Goal: Task Accomplishment & Management: Manage account settings

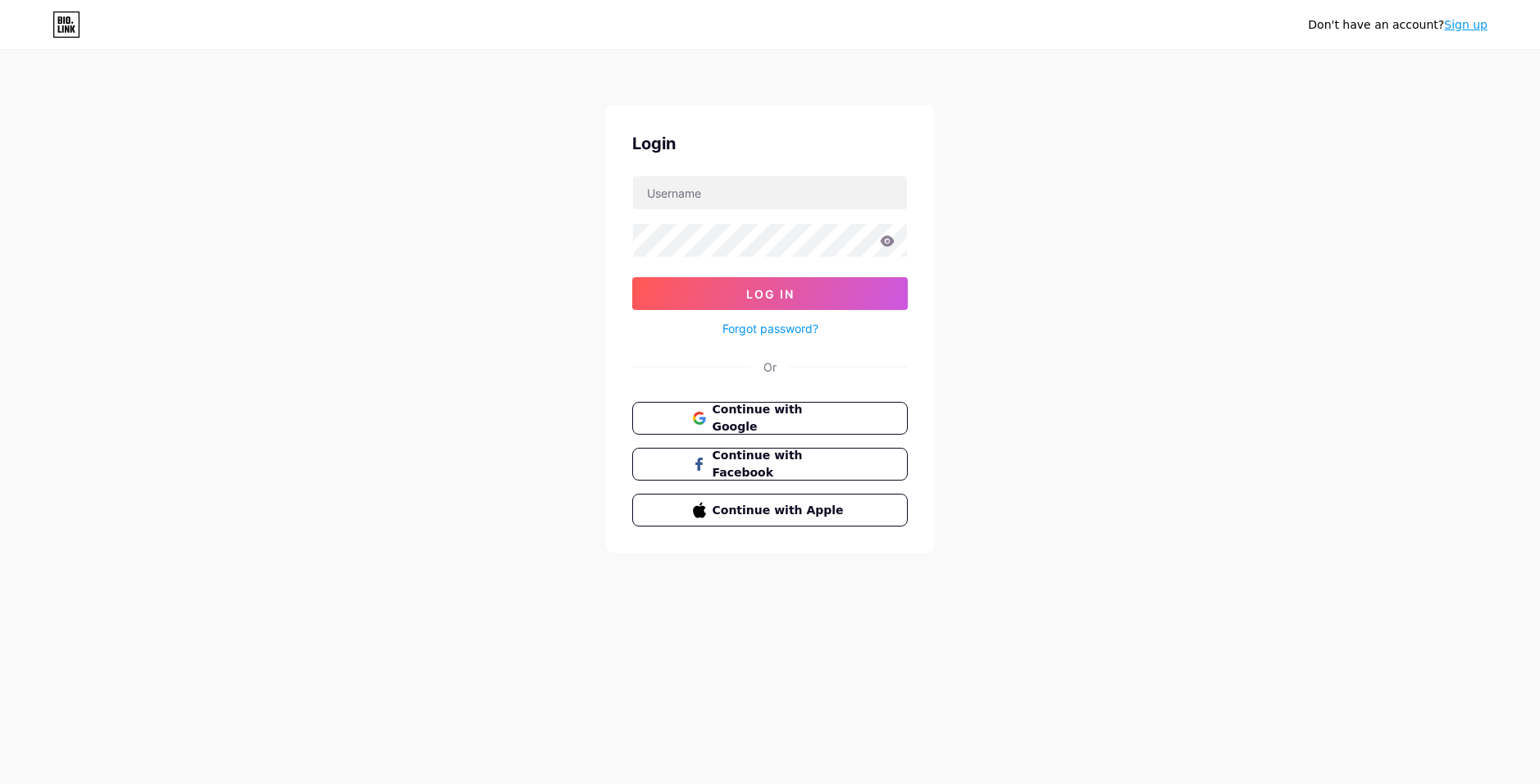
type input "fran_ac"
click at [674, 197] on input "fran_ac" at bounding box center [769, 193] width 274 height 33
click at [633, 277] on button "Log In" at bounding box center [770, 293] width 276 height 33
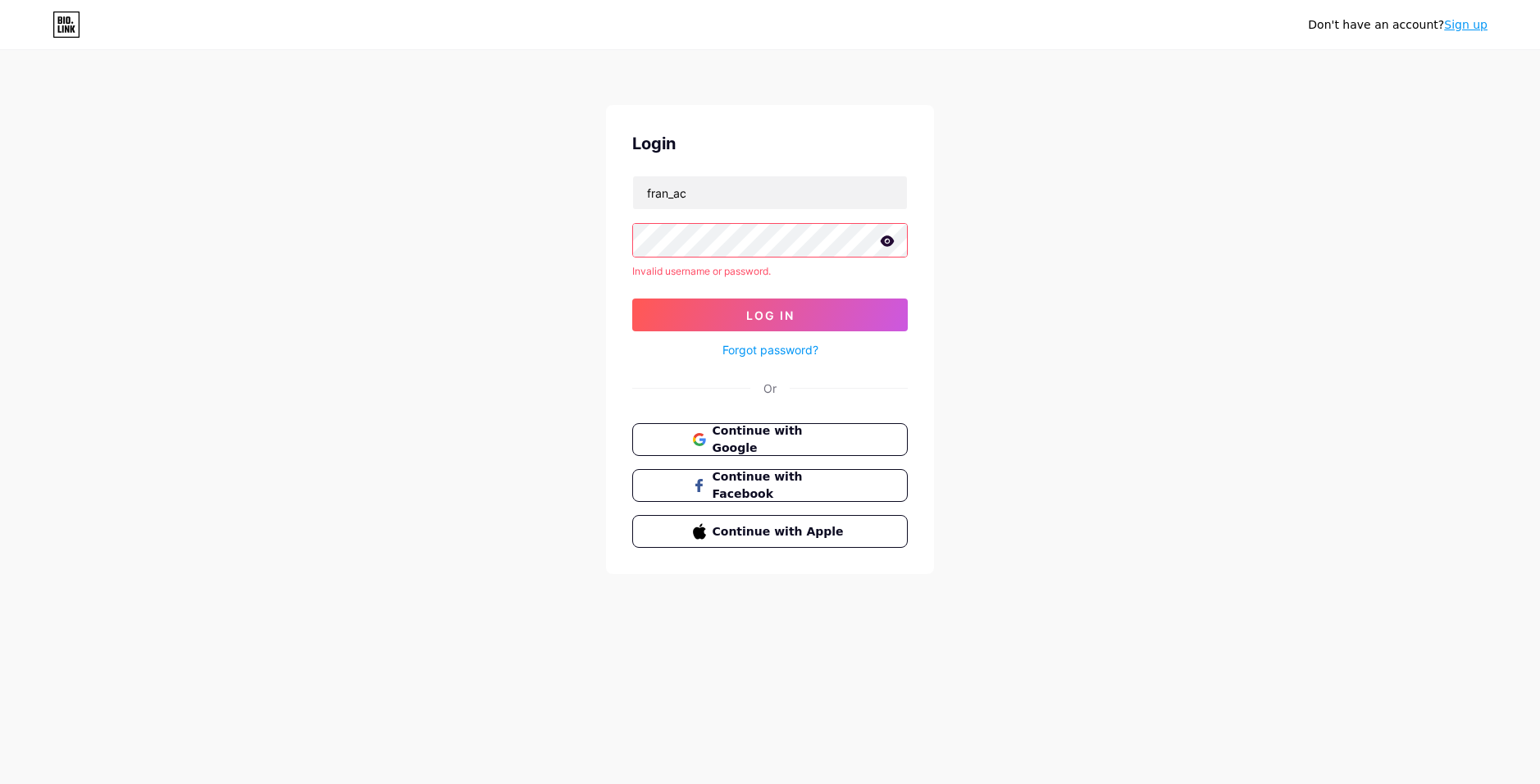
click at [890, 243] on icon at bounding box center [888, 241] width 14 height 11
click at [618, 239] on div "Login fran_ac Invalid username or password. Log In Forgot password? Or Continue…" at bounding box center [770, 340] width 328 height 469
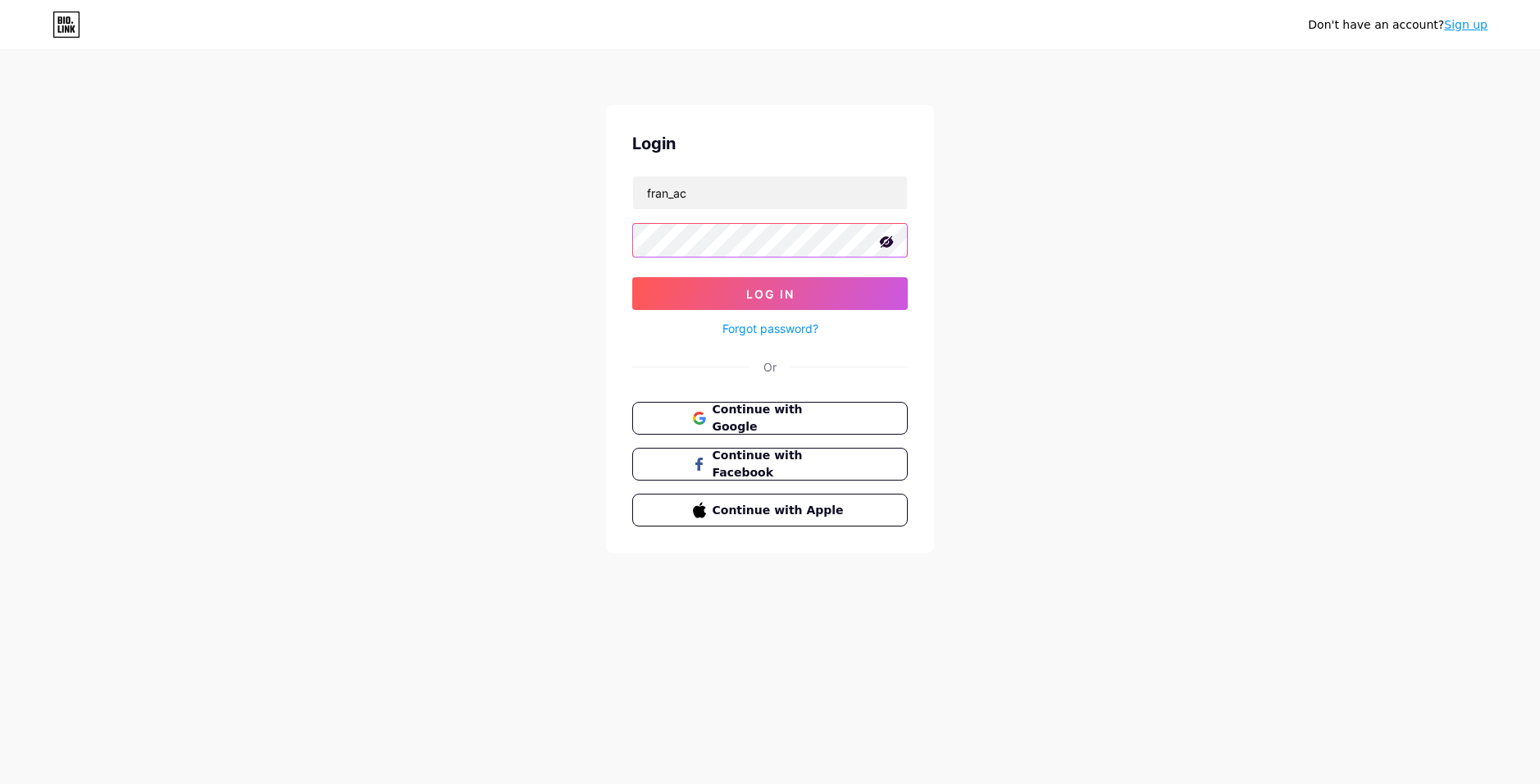
click at [633, 277] on button "Log In" at bounding box center [770, 293] width 276 height 33
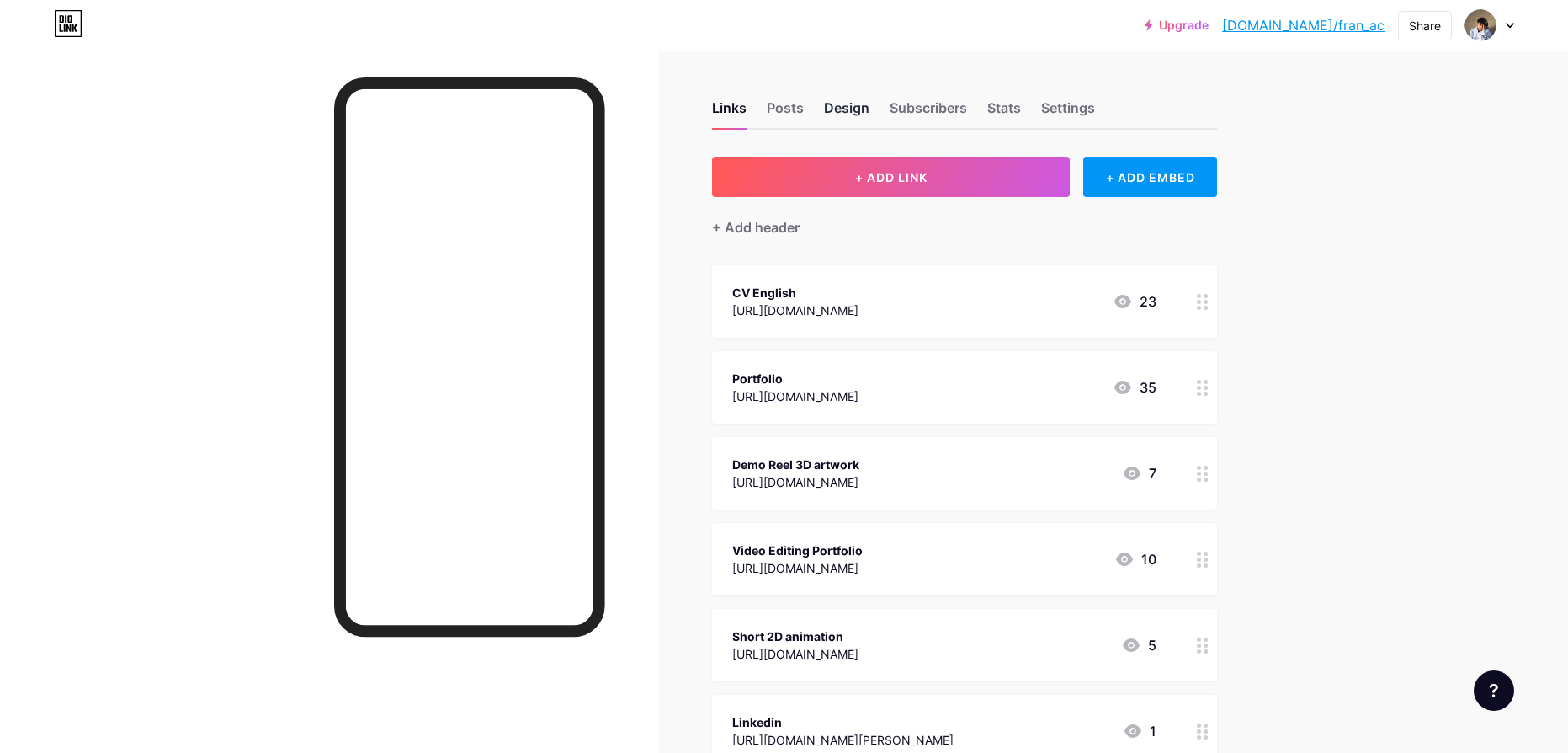
click at [860, 109] on div "Design" at bounding box center [847, 113] width 46 height 30
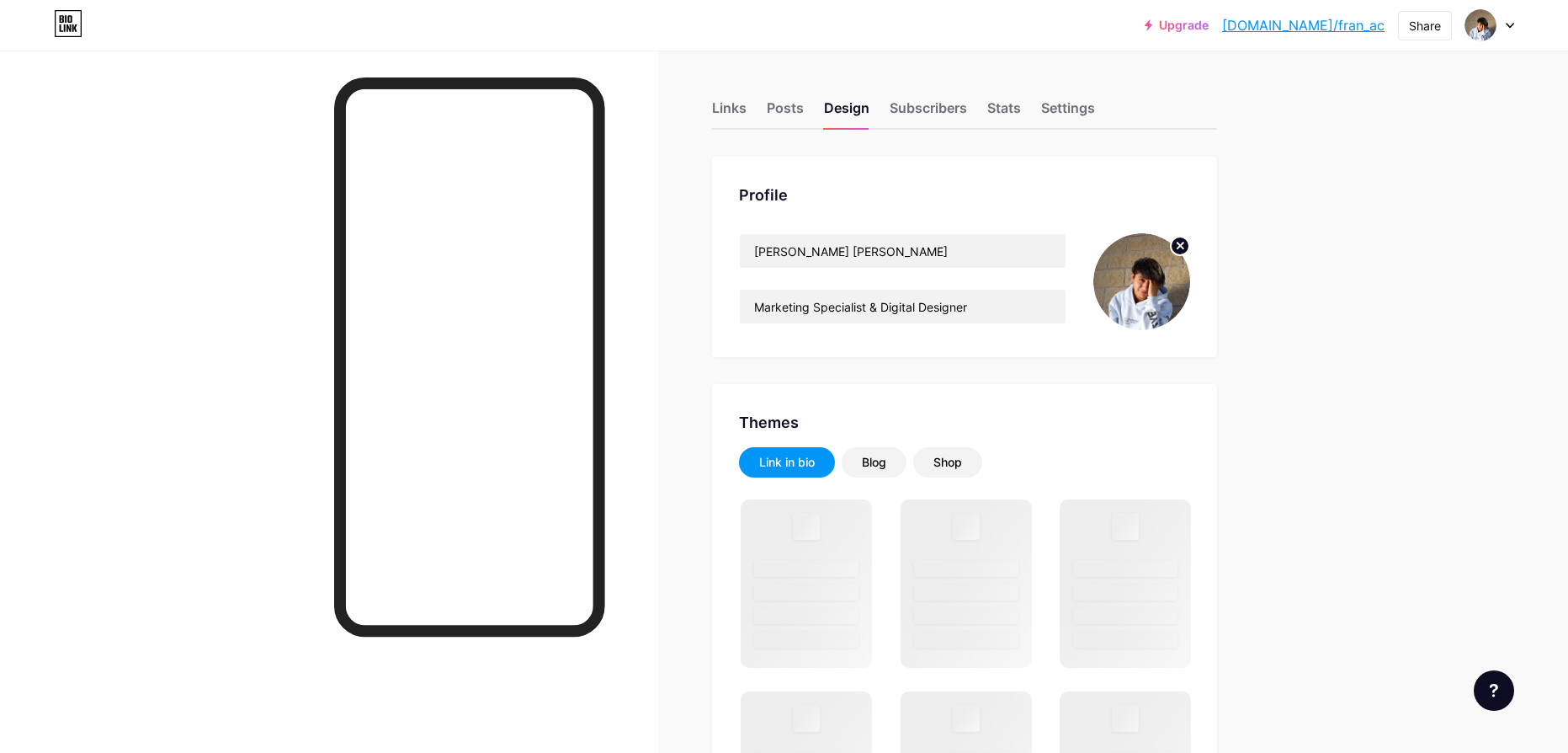
click at [1183, 244] on icon at bounding box center [1181, 246] width 5 height 5
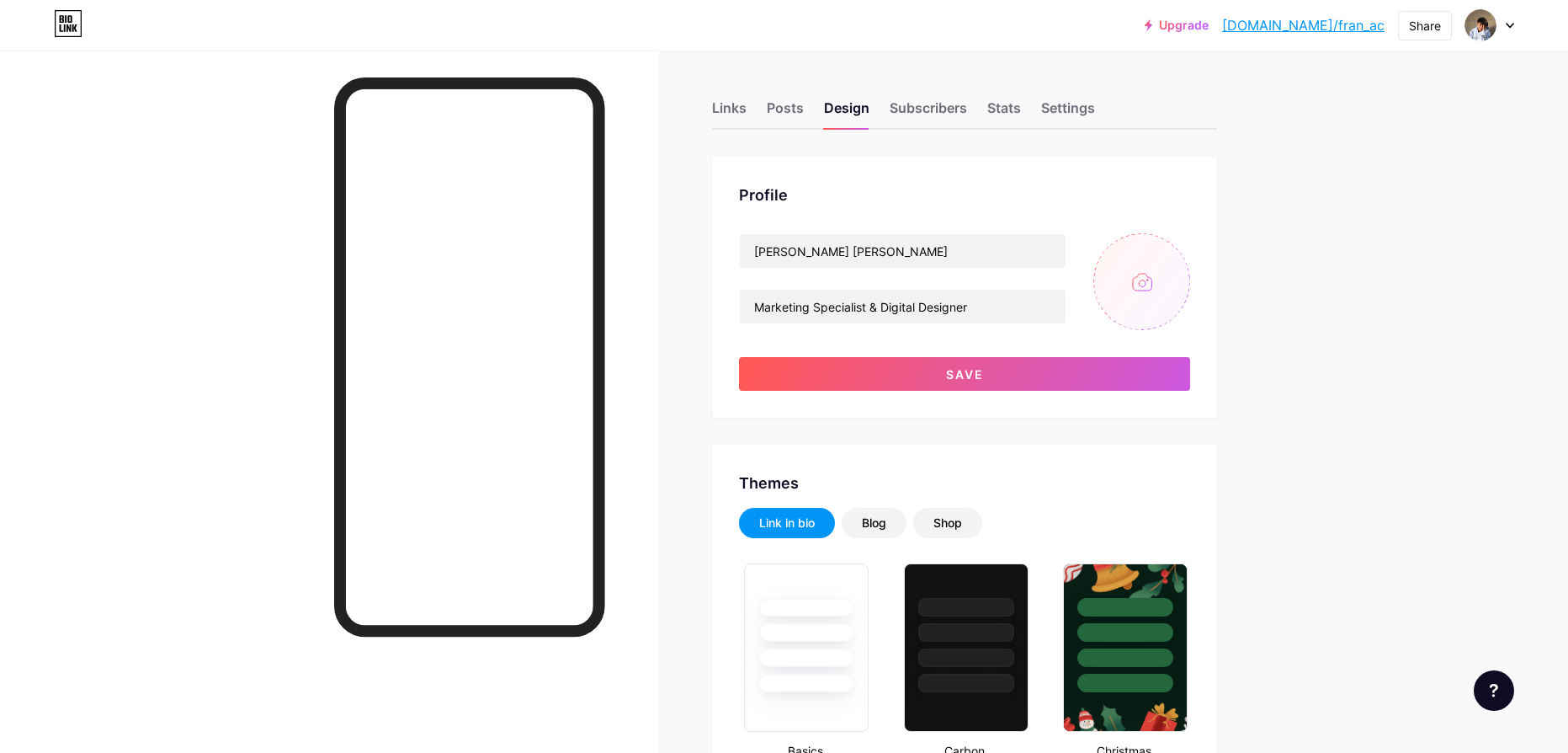
click at [1160, 263] on input "file" at bounding box center [1142, 282] width 97 height 97
type input "C:\fakepath\Gemini_Generated_Image_o0jzrwo0jzrwo0jz.png"
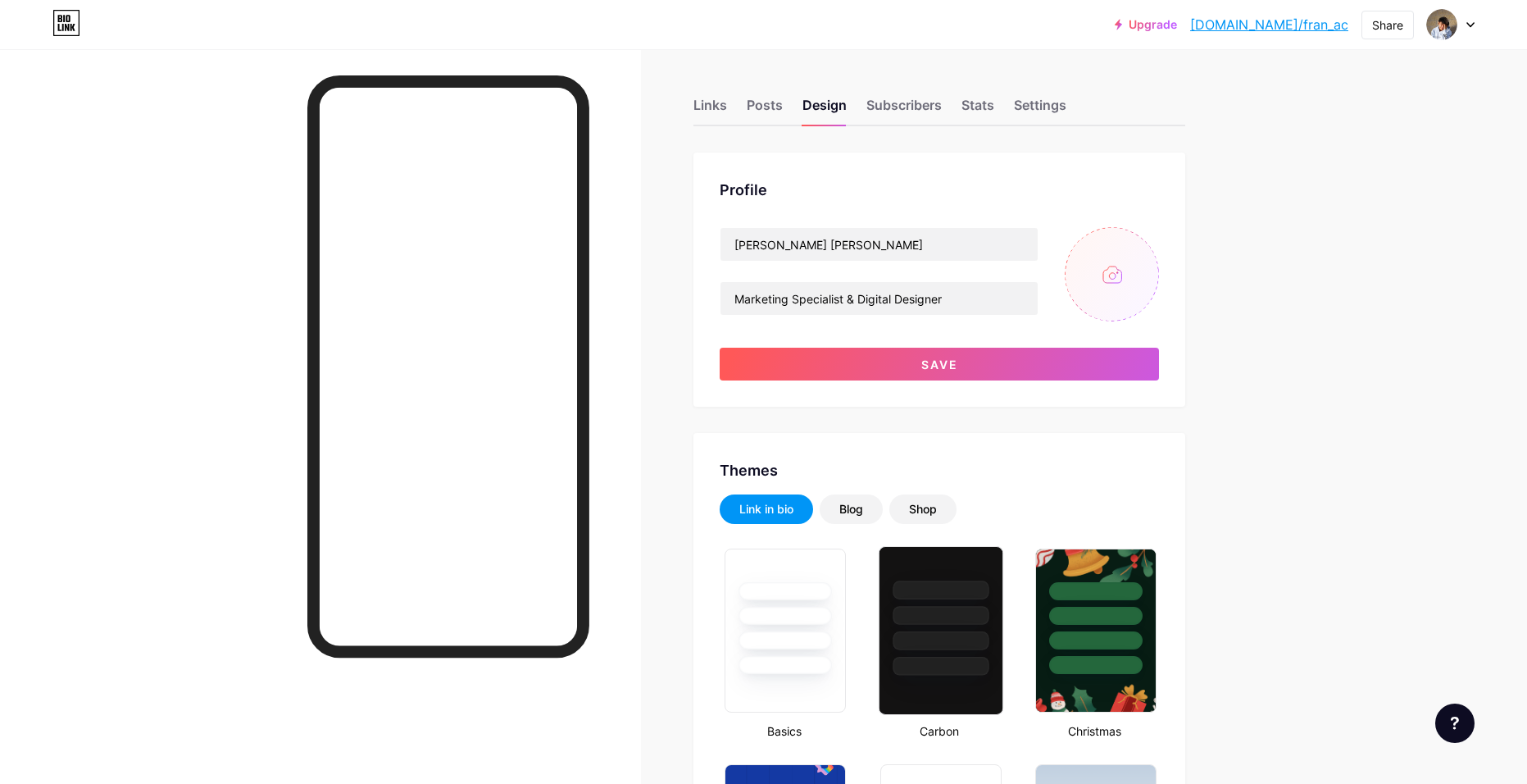
click at [964, 575] on div at bounding box center [941, 611] width 123 height 128
click at [1089, 263] on input "file" at bounding box center [1112, 275] width 95 height 95
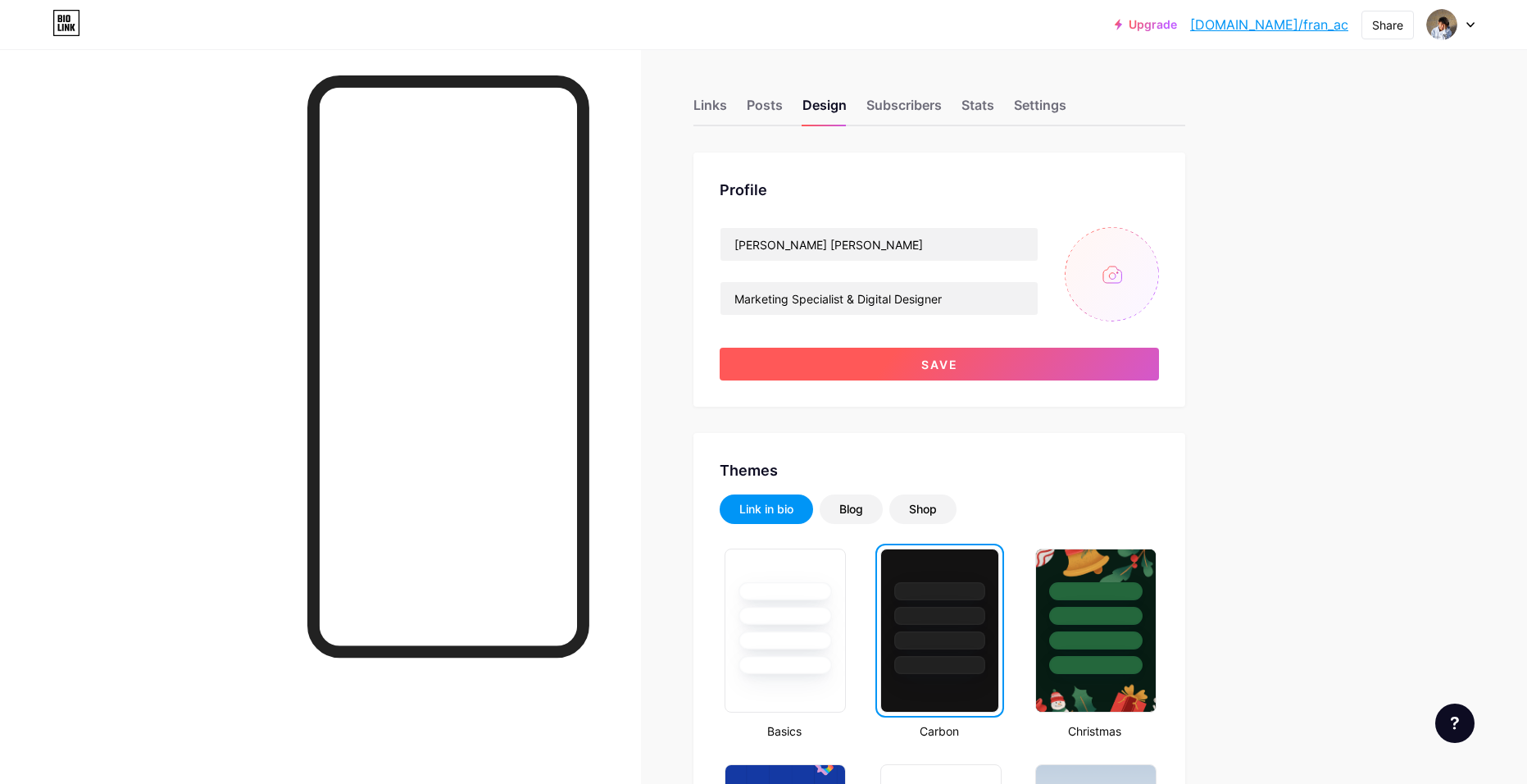
click at [975, 367] on button "Save" at bounding box center [939, 364] width 440 height 33
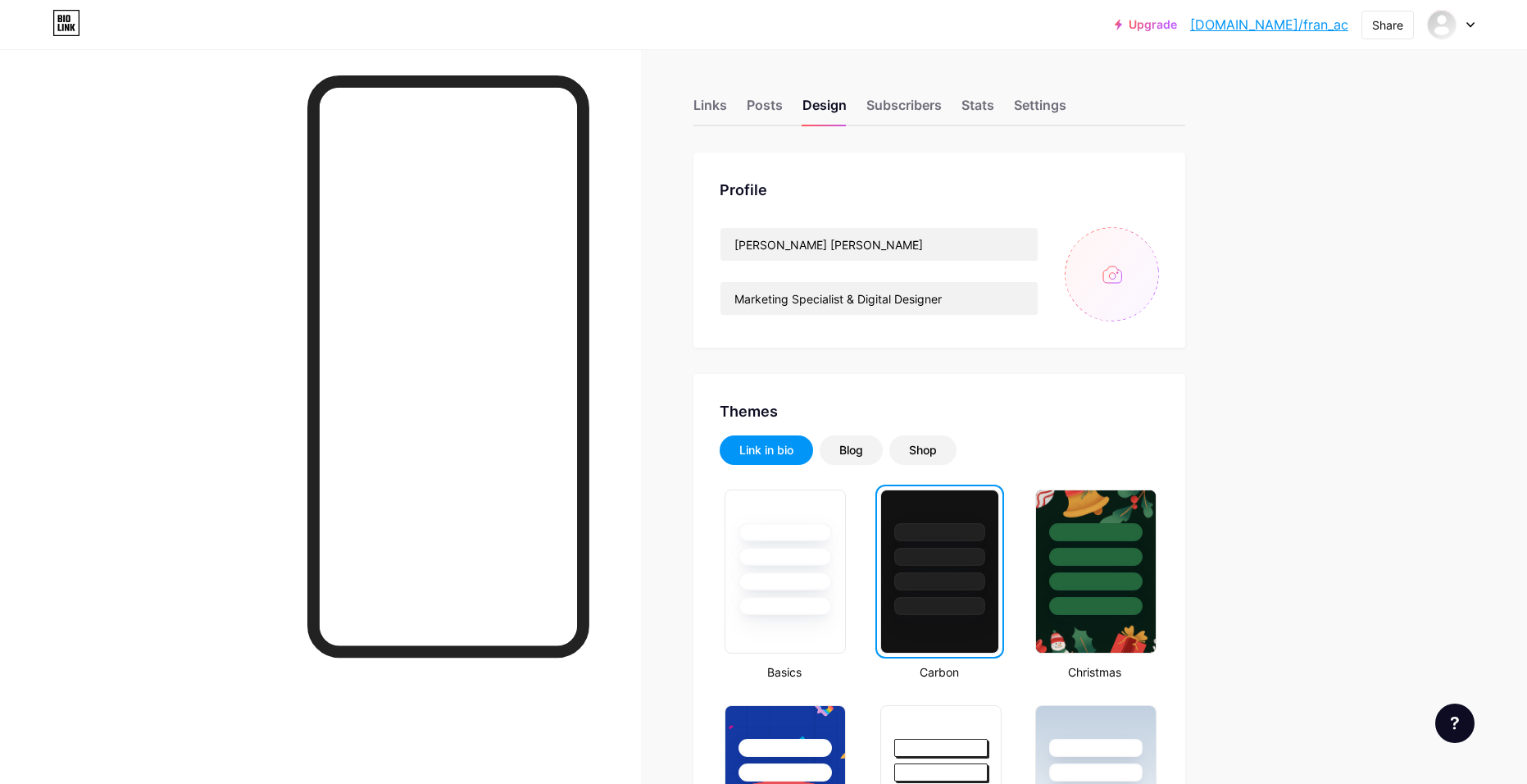
click at [1111, 268] on input "file" at bounding box center [1112, 275] width 95 height 95
click at [1091, 268] on input "file" at bounding box center [1112, 275] width 95 height 95
type input "C:\fakepath\Gemini_Generated_Image_o0jzrwo0jzrwo0jz.png"
click at [1135, 279] on input "file" at bounding box center [1112, 275] width 95 height 95
click at [1095, 267] on input "file" at bounding box center [1112, 275] width 95 height 95
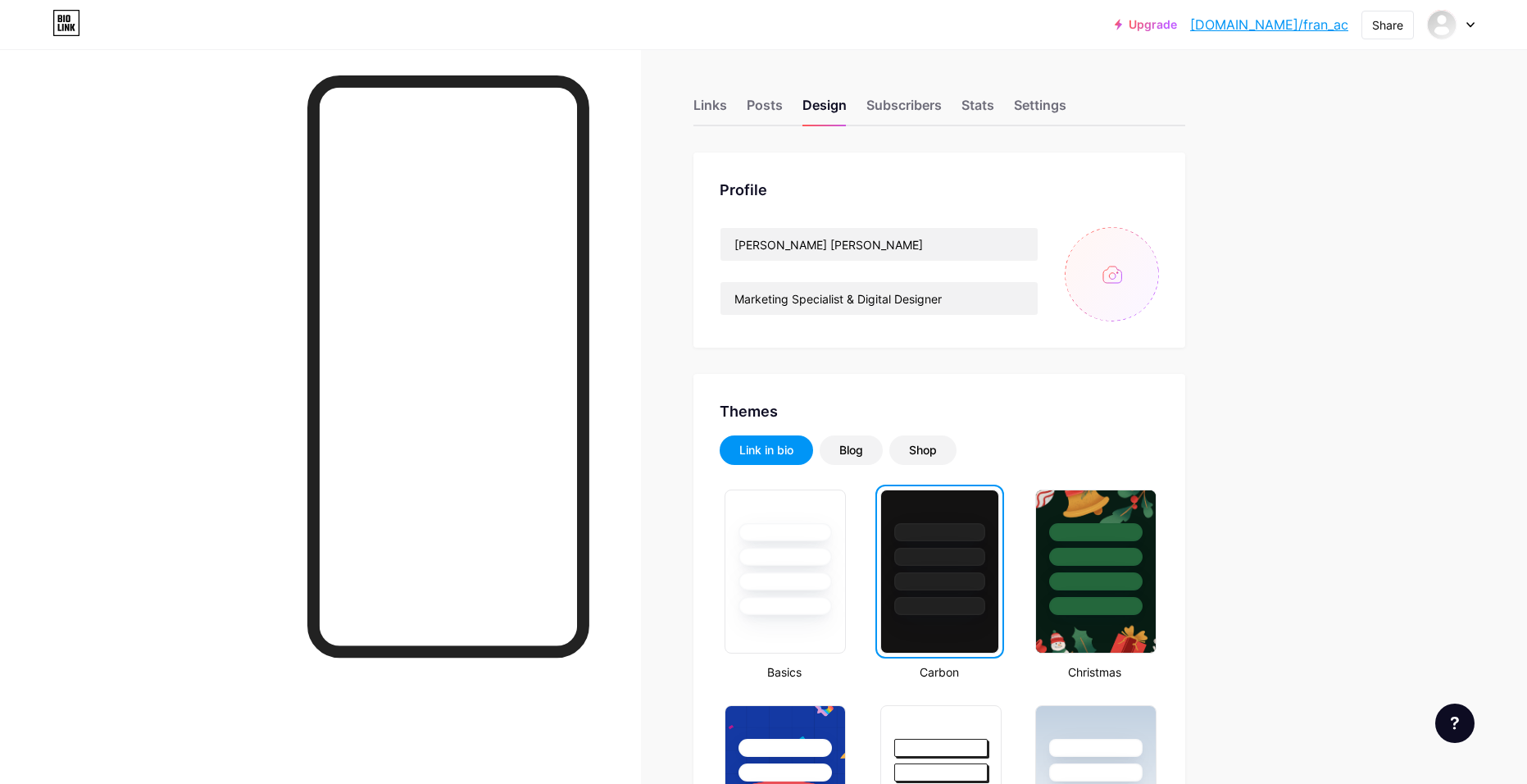
type input "C:\fakepath\Gemini_Generated_Image_o0jzrwo0jzrwo0jz.png"
click at [764, 111] on div "Posts" at bounding box center [764, 110] width 36 height 29
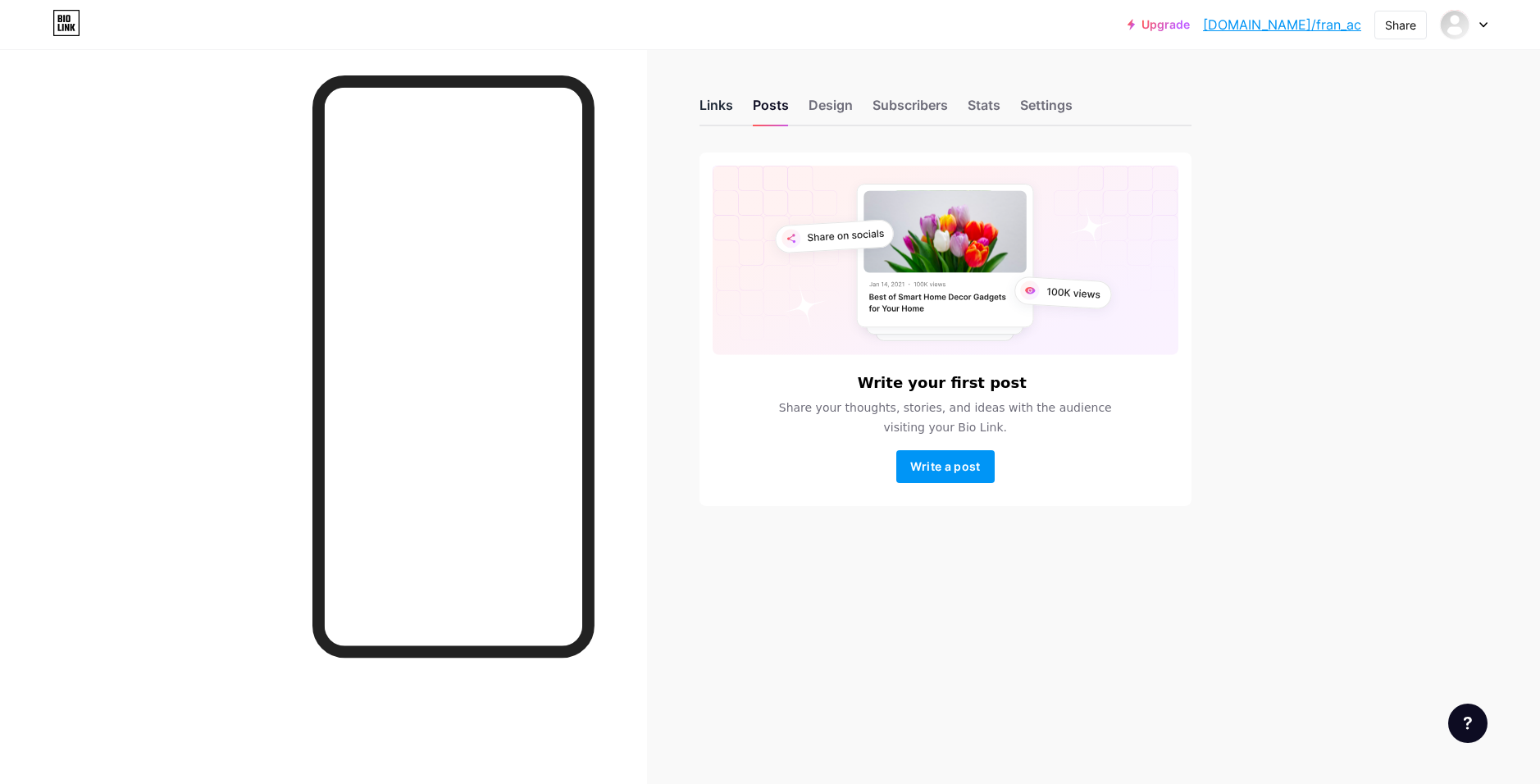
click at [722, 97] on div "Links" at bounding box center [716, 110] width 34 height 29
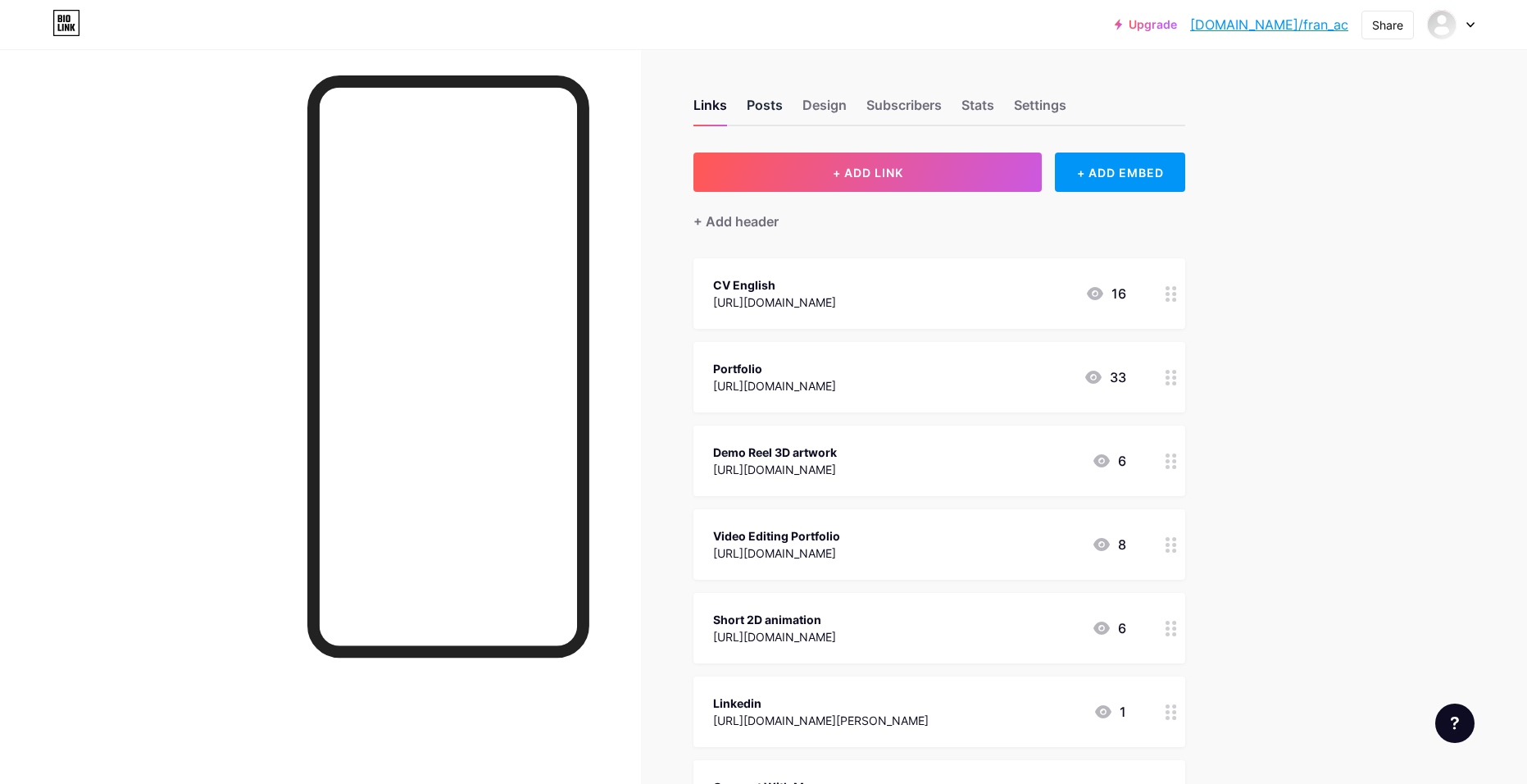
click at [764, 96] on div "Posts" at bounding box center [764, 110] width 36 height 29
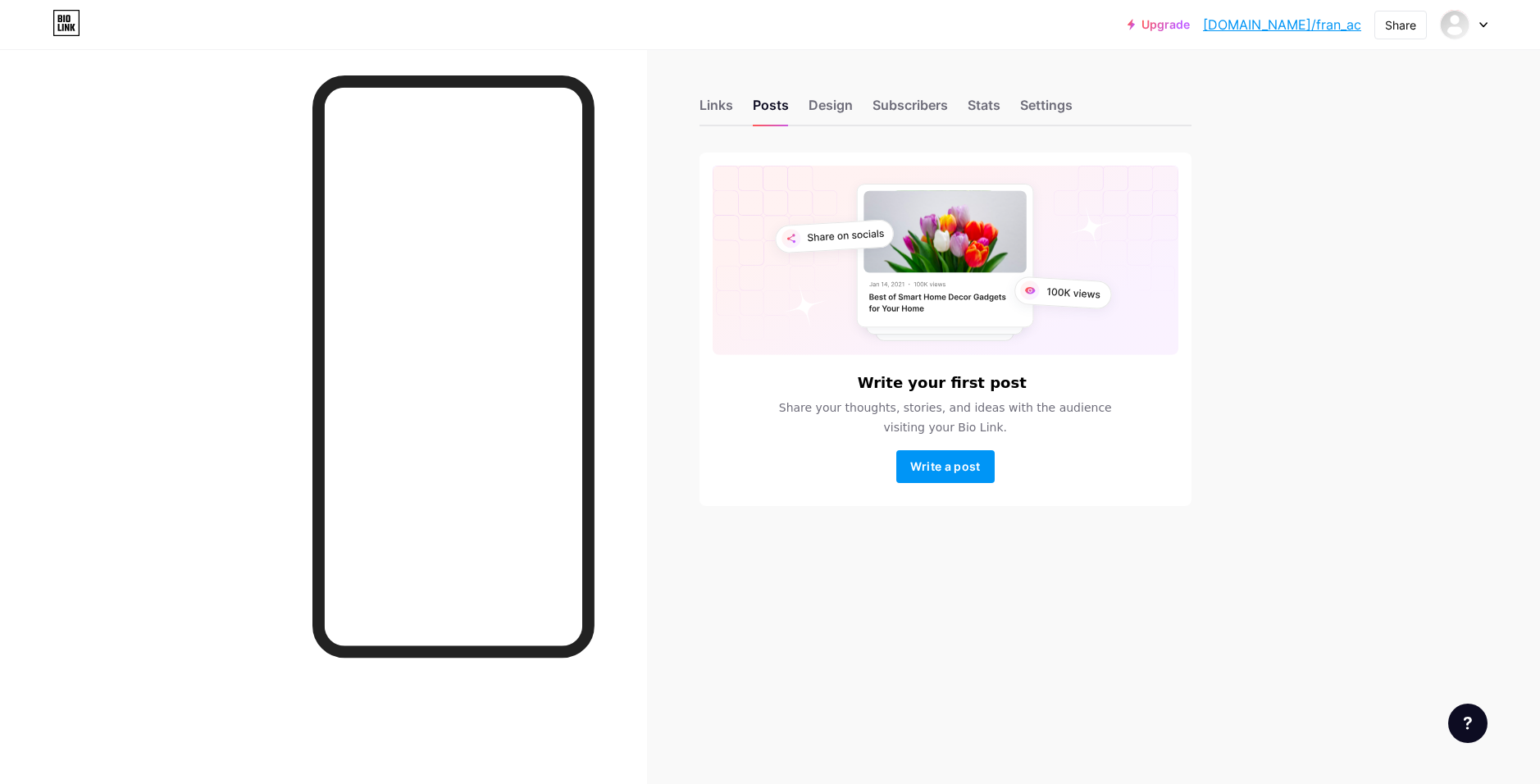
click at [1296, 19] on link "[DOMAIN_NAME]/fran_ac" at bounding box center [1281, 25] width 158 height 20
click at [724, 117] on div "Links" at bounding box center [716, 110] width 34 height 29
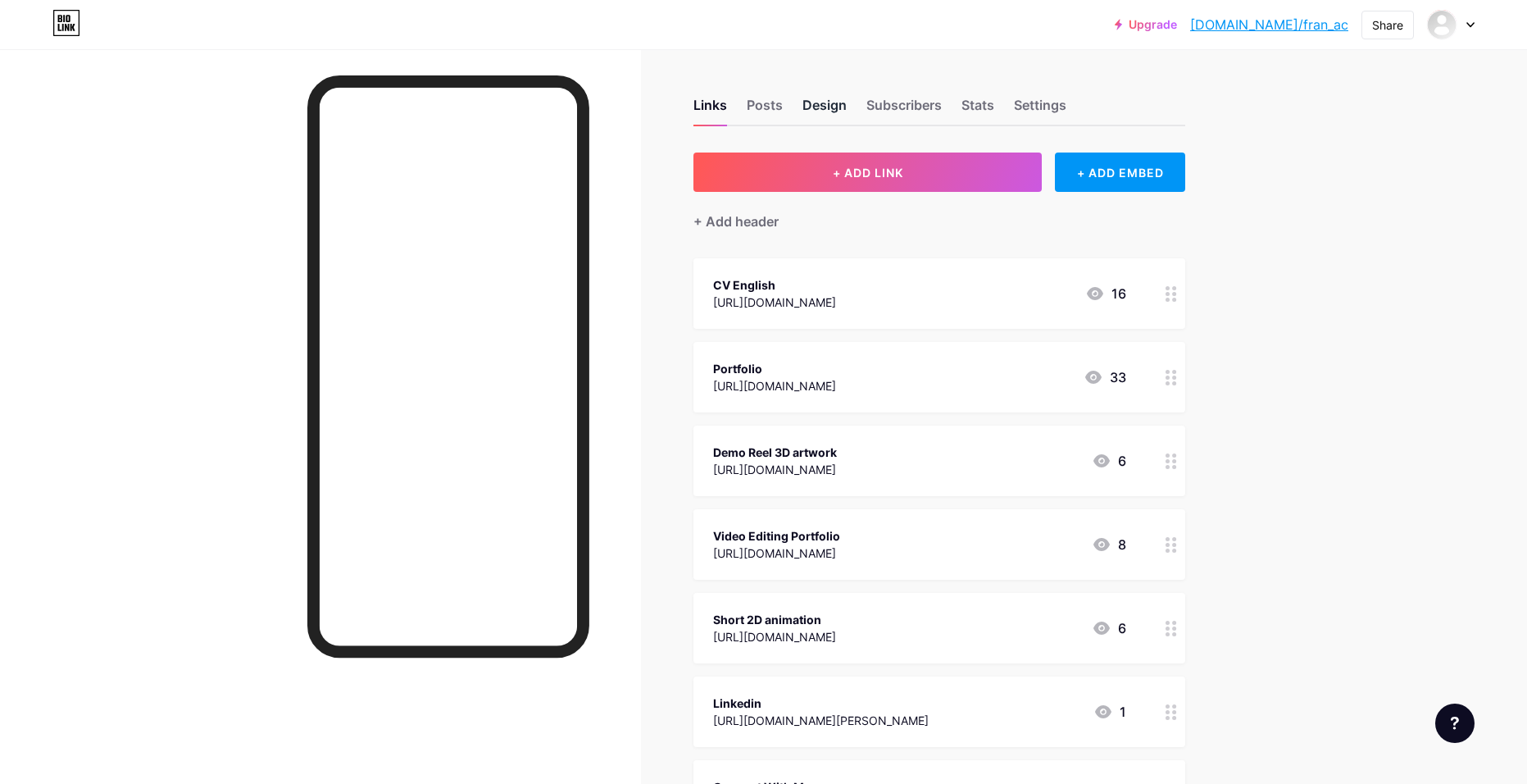
click at [821, 106] on div "Design" at bounding box center [825, 110] width 45 height 29
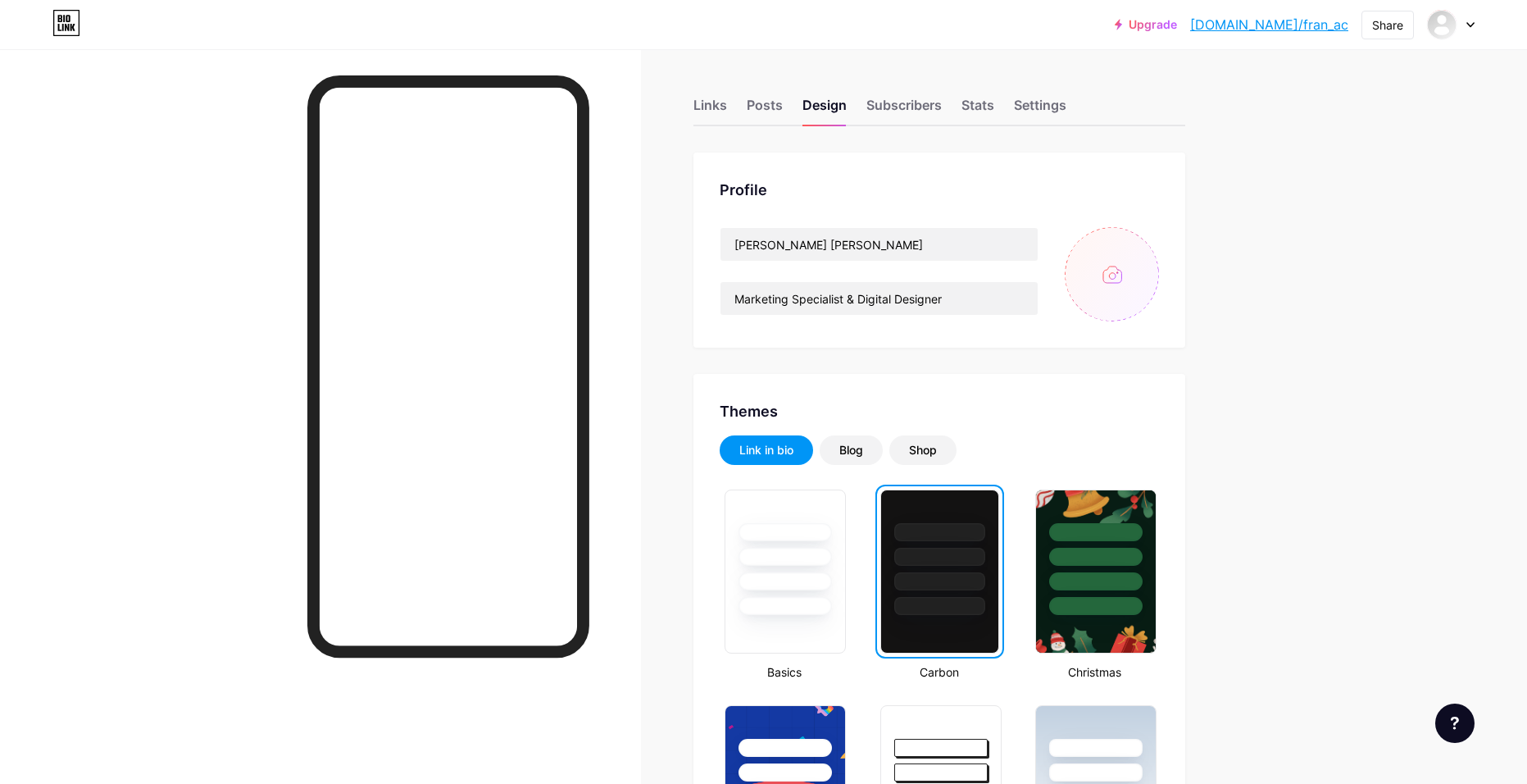
click at [1102, 278] on input "file" at bounding box center [1112, 275] width 95 height 95
type input "C:\fakepath\Gemini_Generated_Image_o0jzrwo0jzrwo0jz.png"
